Goal: Task Accomplishment & Management: Manage account settings

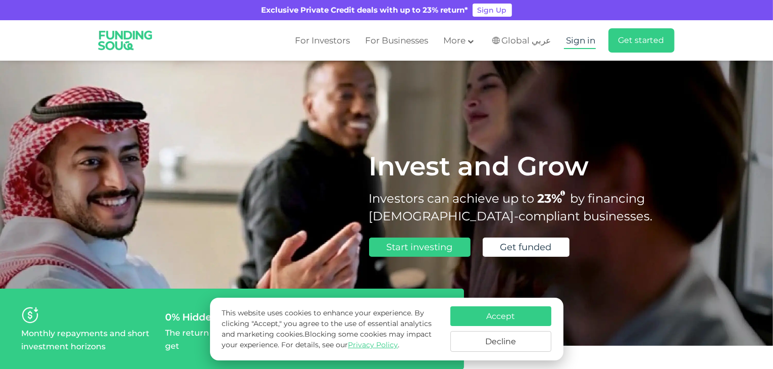
click at [584, 43] on span "Sign in" at bounding box center [581, 40] width 29 height 10
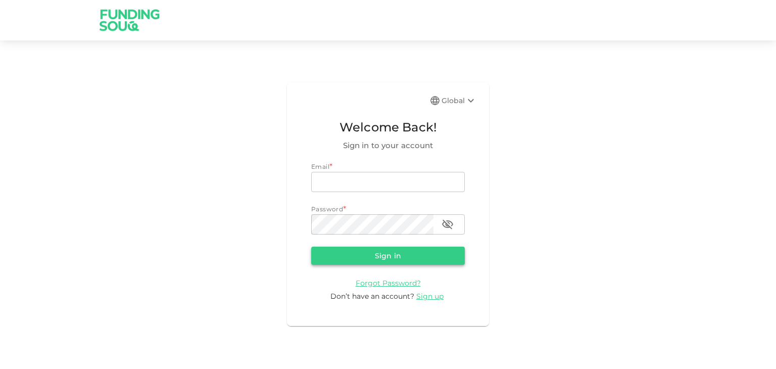
type input "ahmedauaedxb@Gmail.com"
click at [408, 255] on button "Sign in" at bounding box center [388, 255] width 154 height 18
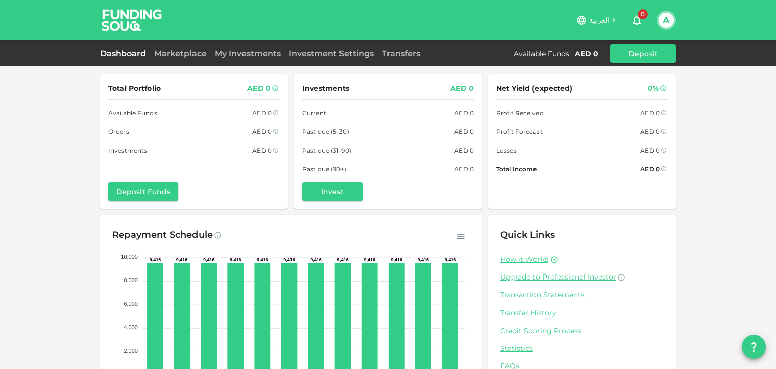
click at [601, 17] on span "العربية" at bounding box center [599, 20] width 20 height 9
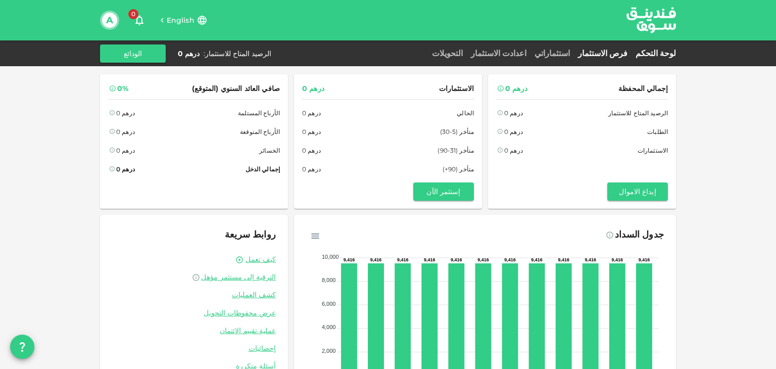
click at [621, 51] on link "فرص الاستثمار" at bounding box center [603, 53] width 58 height 10
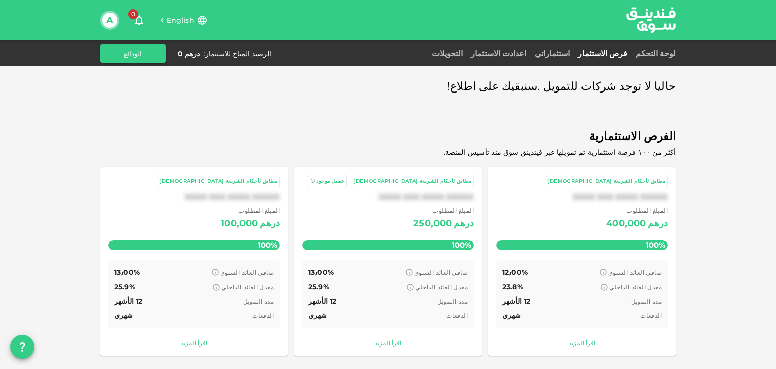
scroll to position [5, 0]
click at [110, 19] on button "A" at bounding box center [109, 20] width 15 height 15
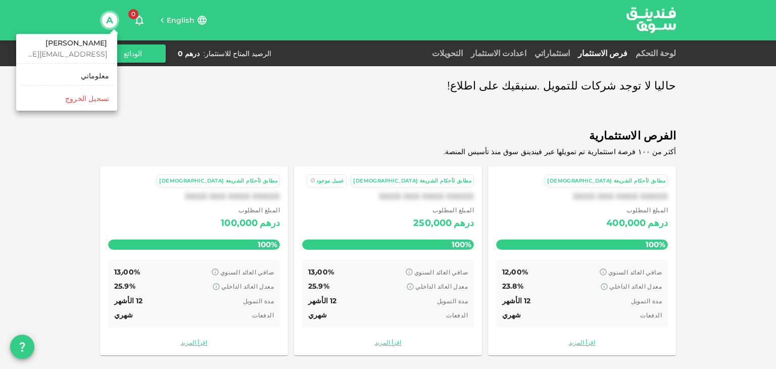
click at [103, 97] on div "‏تسجيل الخروج" at bounding box center [87, 98] width 44 height 10
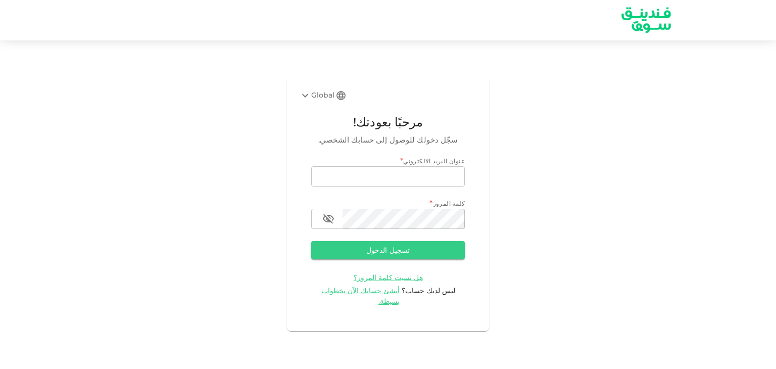
type input "[EMAIL_ADDRESS][DOMAIN_NAME]"
